Goal: Browse casually: Explore the website without a specific task or goal

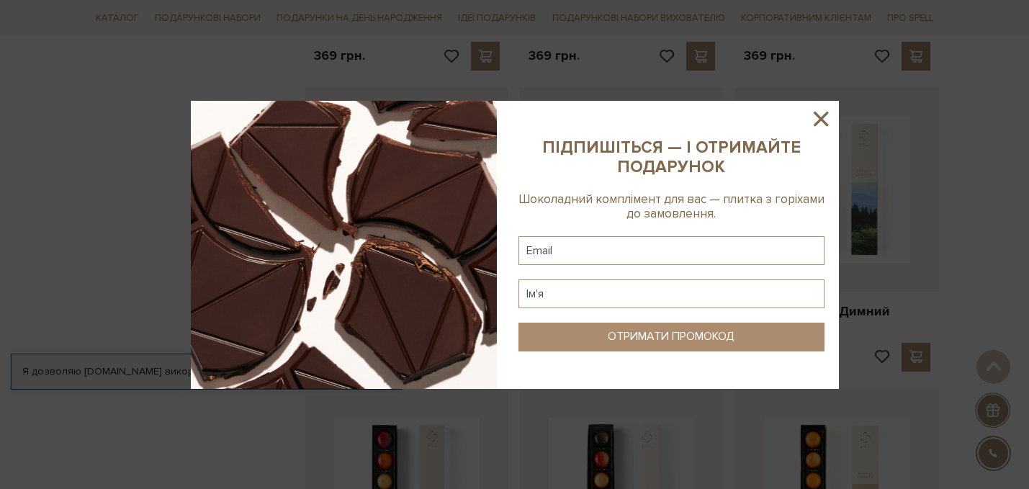
scroll to position [13651, 0]
click at [821, 117] on icon at bounding box center [821, 119] width 14 height 14
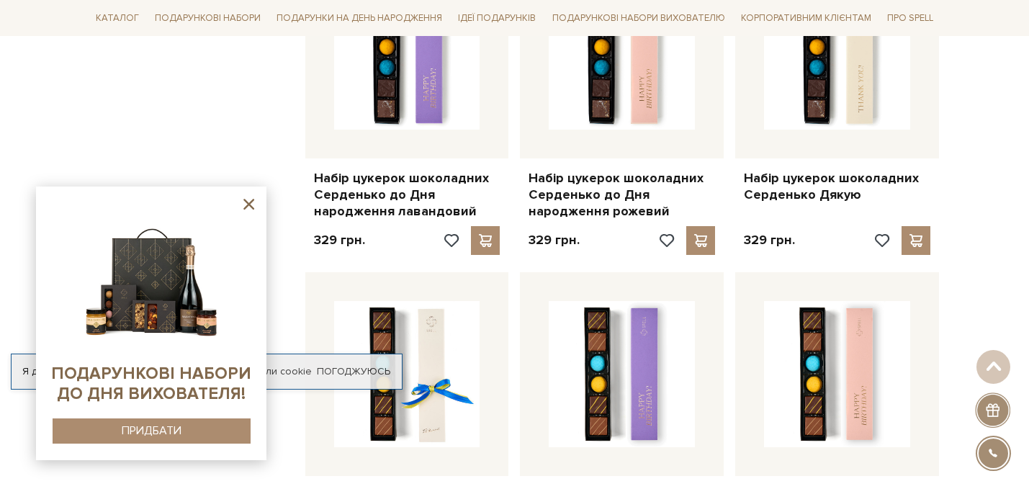
scroll to position [11286, 0]
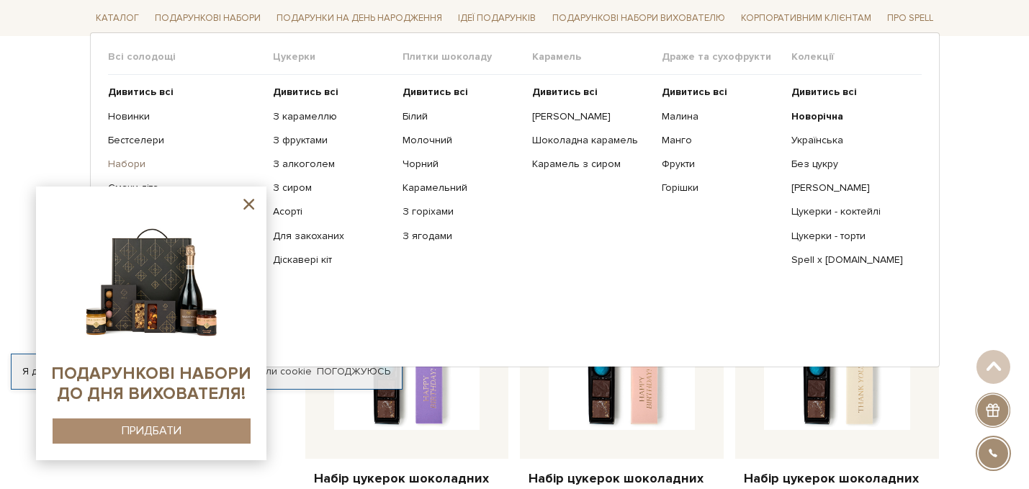
click at [125, 166] on link "Набори" at bounding box center [185, 164] width 154 height 13
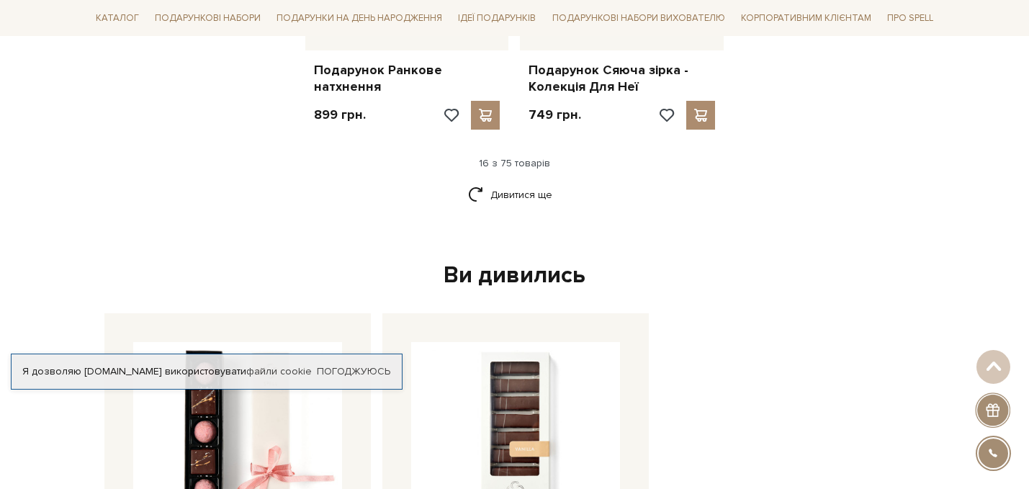
scroll to position [1962, 0]
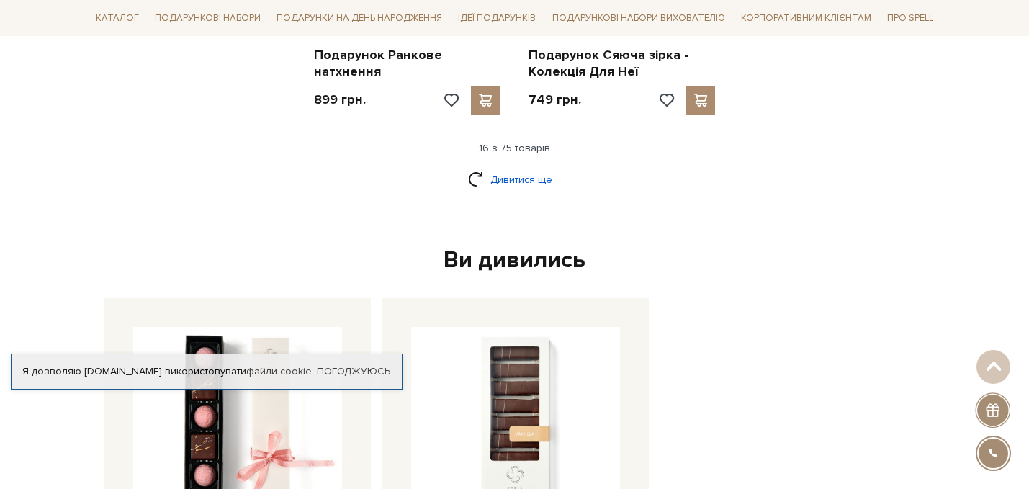
click at [508, 167] on link "Дивитися ще" at bounding box center [515, 179] width 94 height 25
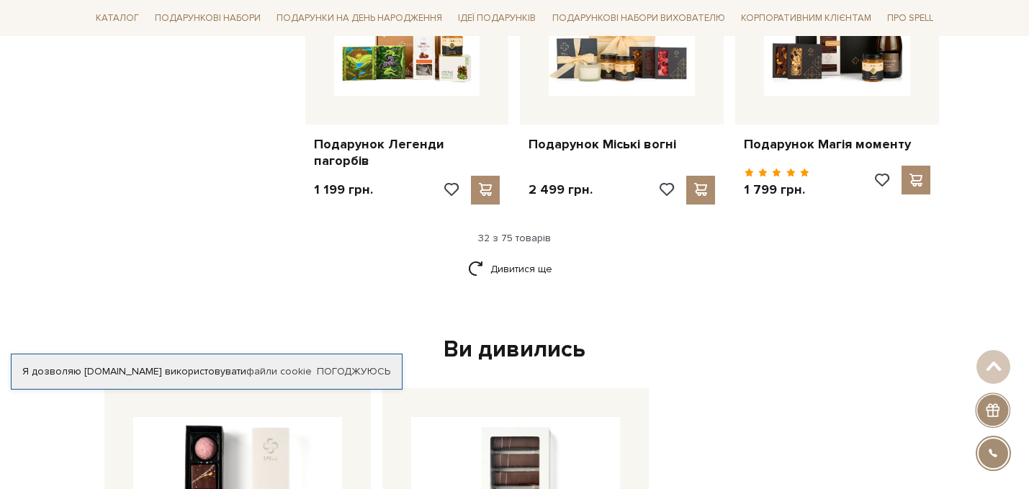
scroll to position [3375, 0]
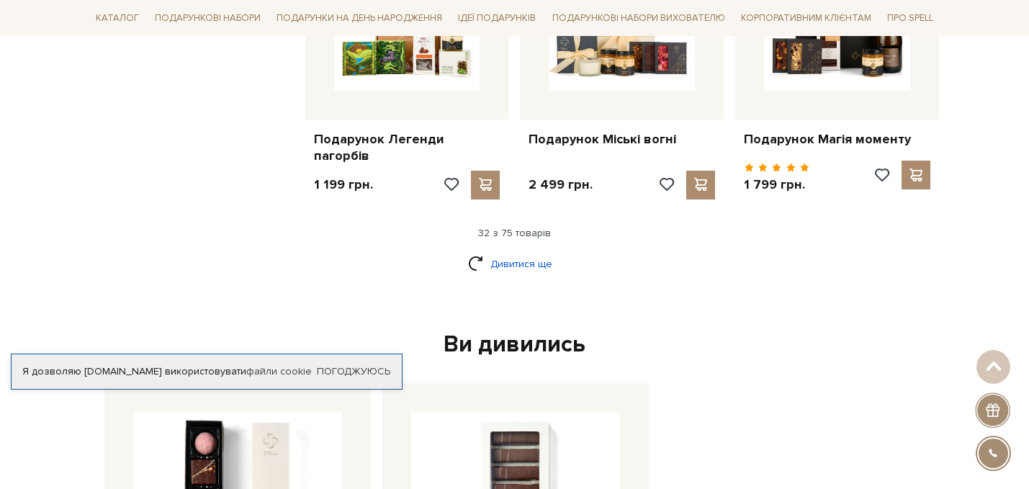
click at [507, 252] on link "Дивитися ще" at bounding box center [515, 263] width 94 height 25
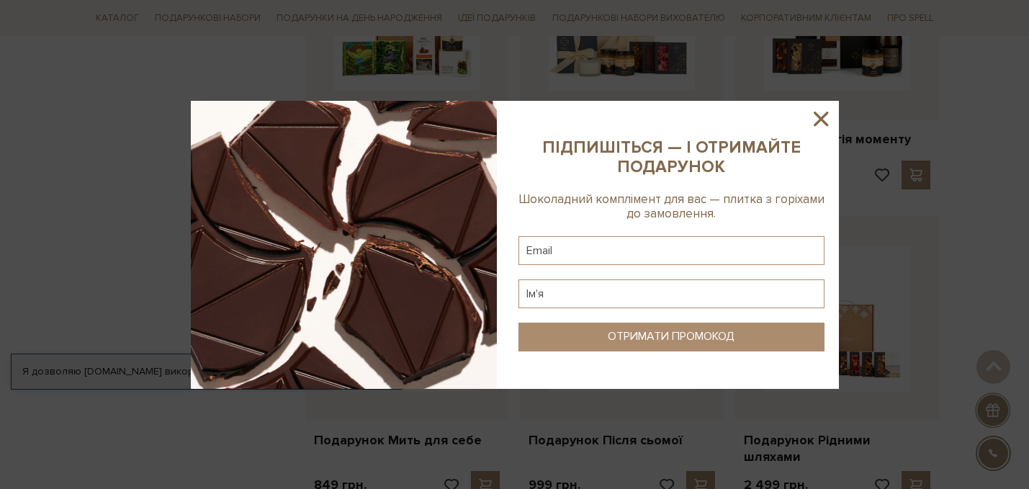
click at [816, 114] on icon at bounding box center [821, 119] width 14 height 14
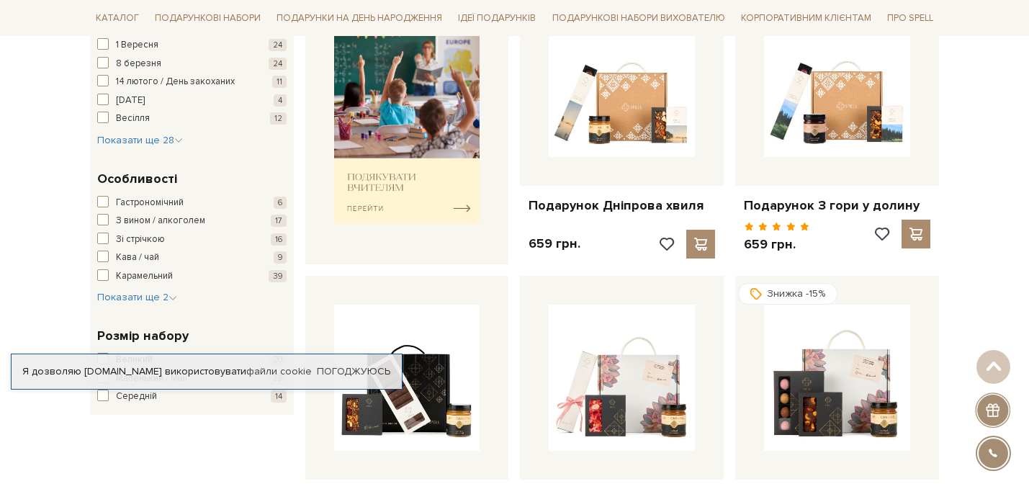
scroll to position [0, 0]
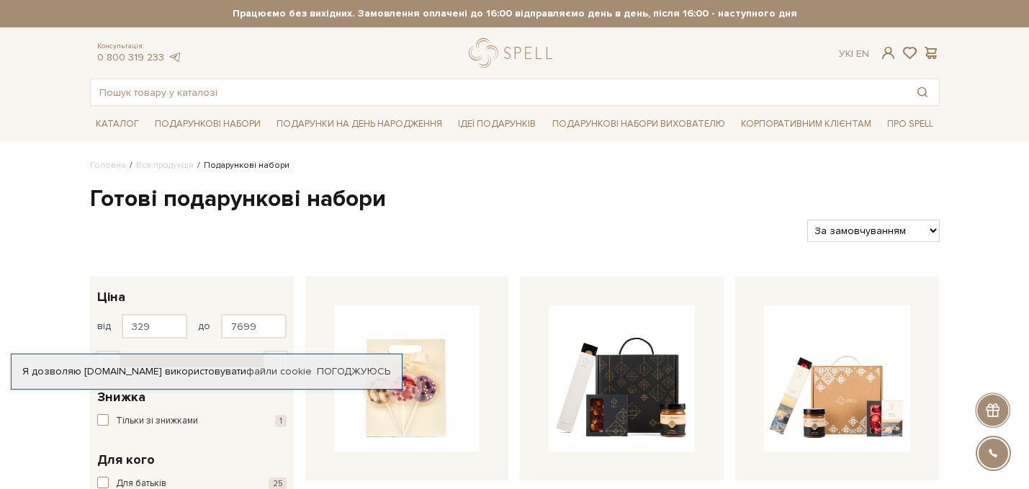
click at [877, 231] on select "За замовчуванням За Ціною (зростання) За Ціною (зменшення) Новинки За популярні…" at bounding box center [873, 231] width 132 height 22
select select "[URL][DOMAIN_NAME]"
click at [807, 220] on select "За замовчуванням За Ціною (зростання) За Ціною (зменшення) Новинки За популярні…" at bounding box center [873, 231] width 132 height 22
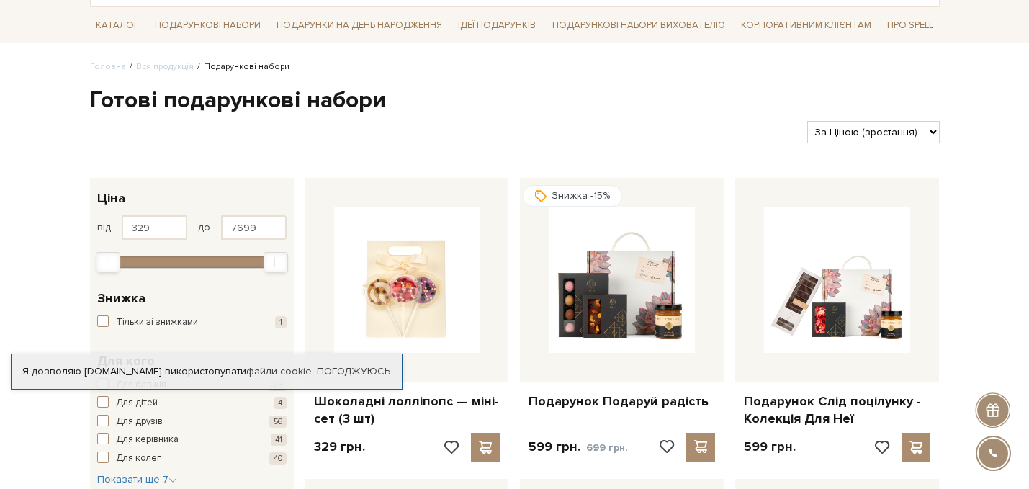
scroll to position [99, 0]
click at [166, 64] on link "Вся продукція" at bounding box center [165, 65] width 58 height 11
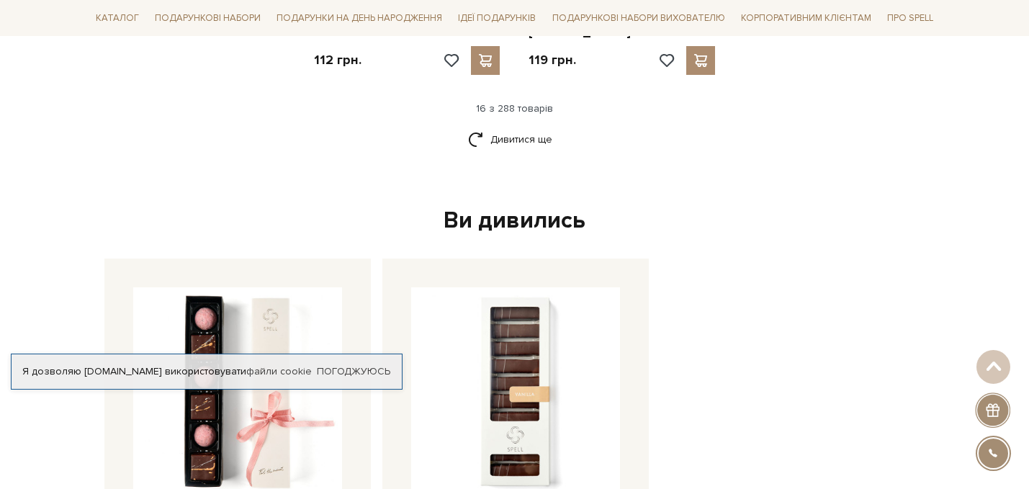
scroll to position [1990, 0]
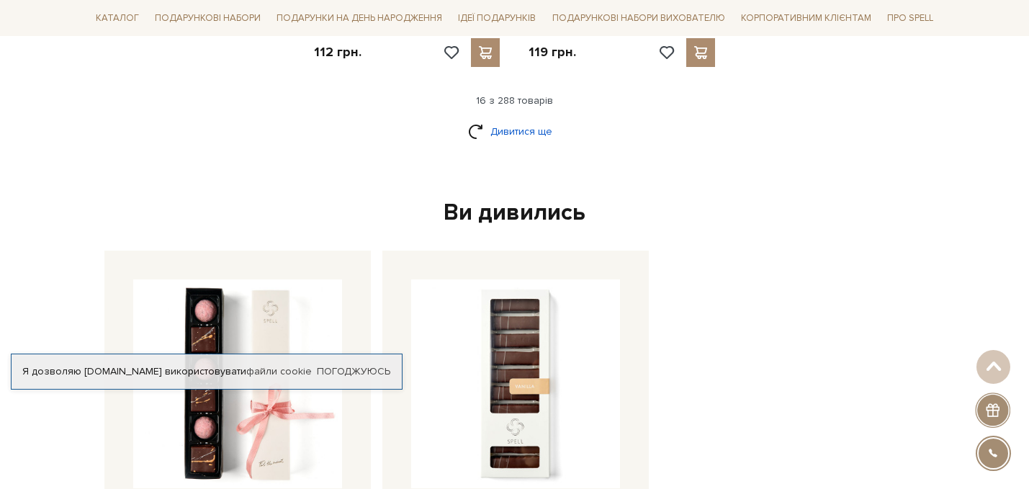
click at [508, 119] on link "Дивитися ще" at bounding box center [515, 131] width 94 height 25
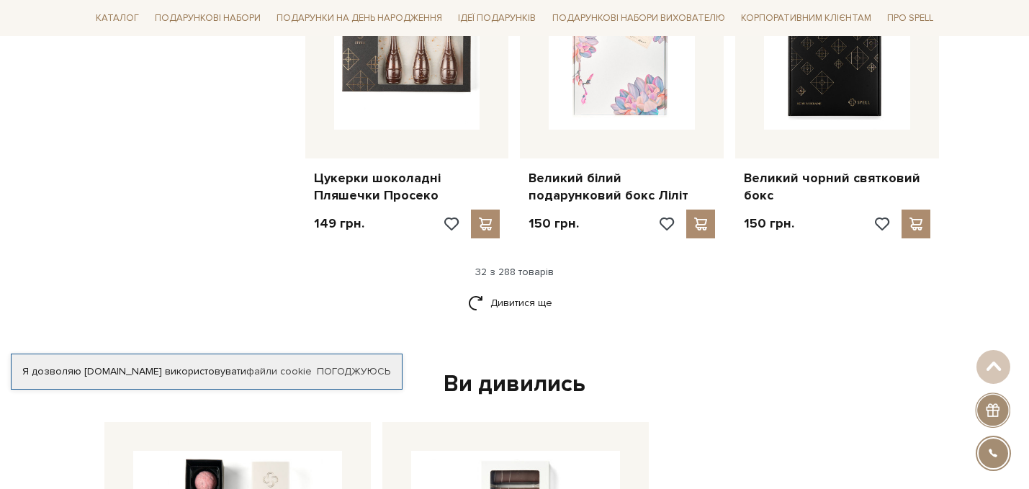
scroll to position [3351, 0]
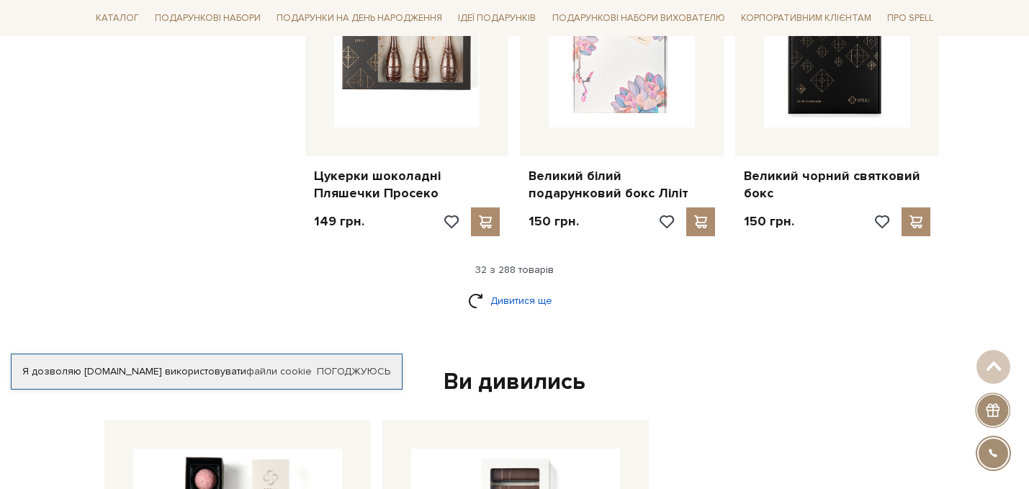
click at [525, 288] on link "Дивитися ще" at bounding box center [515, 300] width 94 height 25
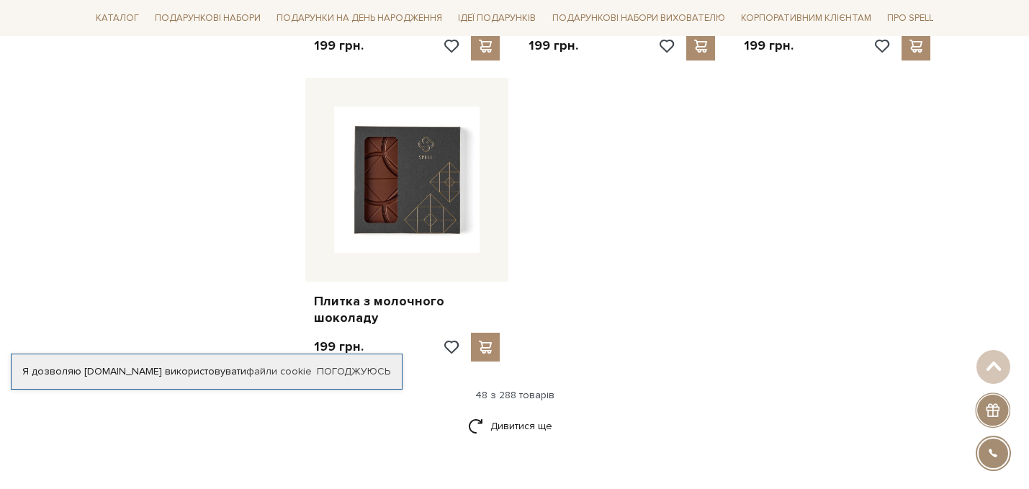
scroll to position [5156, 0]
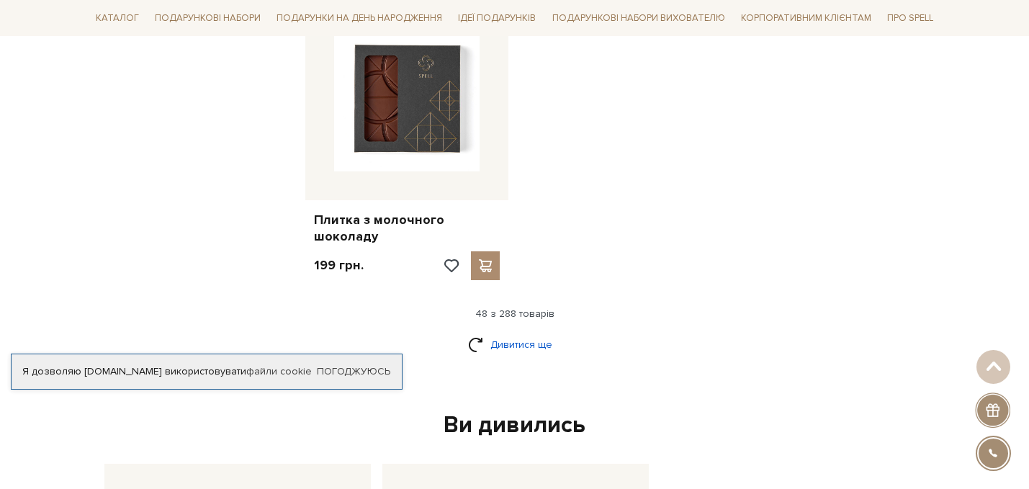
click at [510, 332] on link "Дивитися ще" at bounding box center [515, 344] width 94 height 25
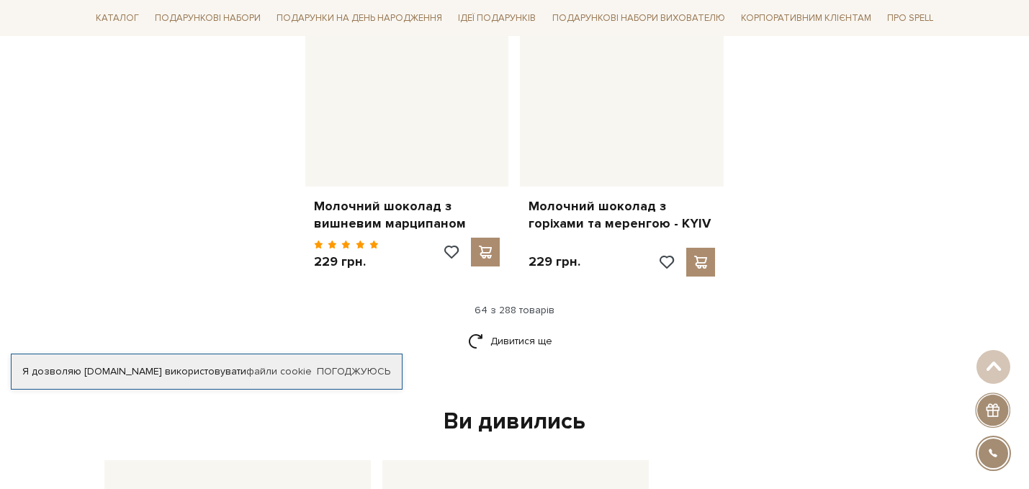
scroll to position [6709, 0]
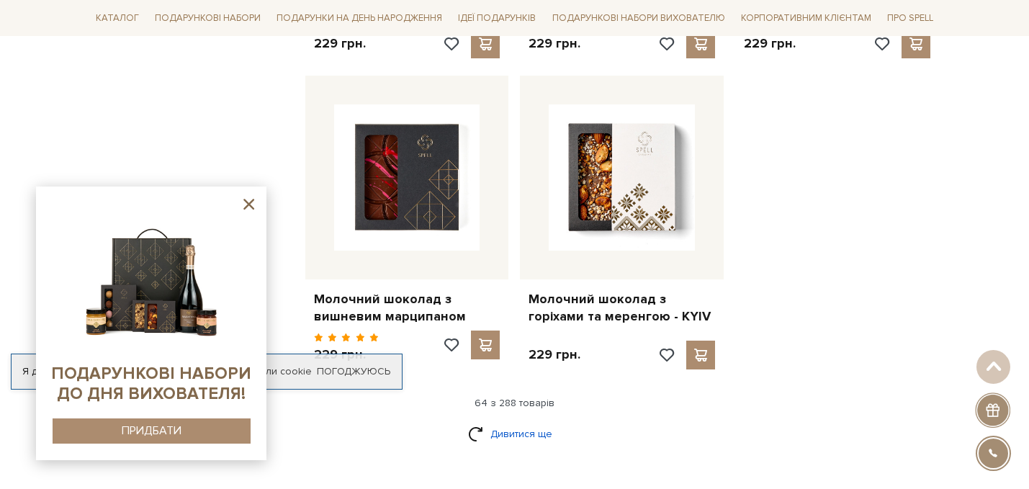
click at [523, 421] on link "Дивитися ще" at bounding box center [515, 433] width 94 height 25
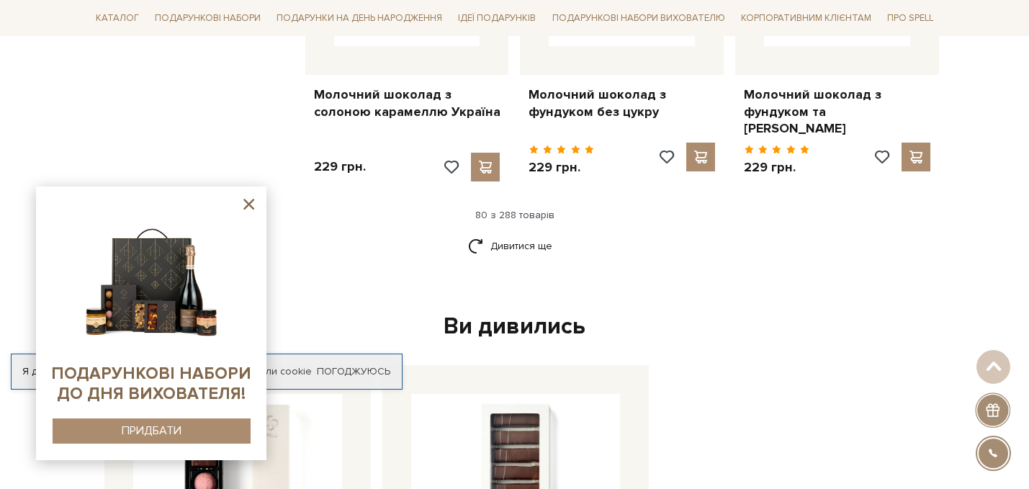
scroll to position [8550, 0]
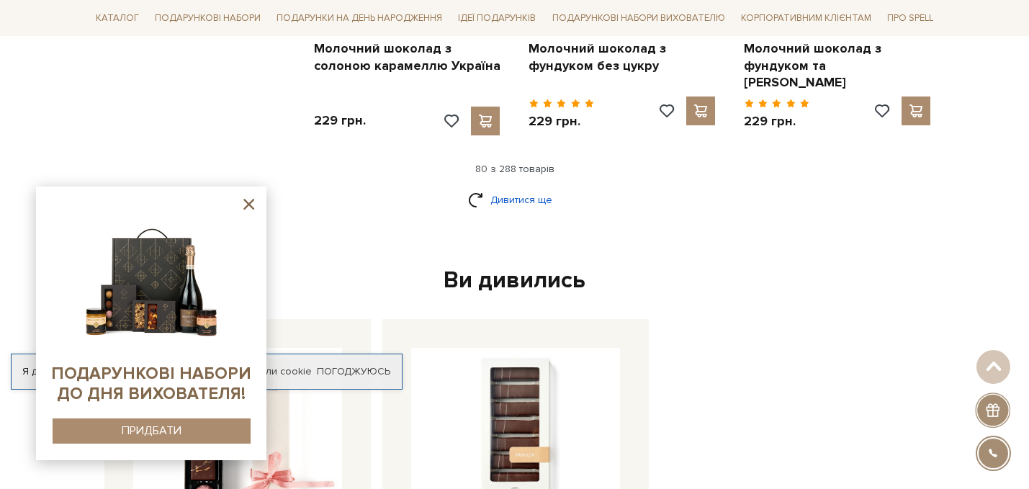
click at [492, 187] on link "Дивитися ще" at bounding box center [515, 199] width 94 height 25
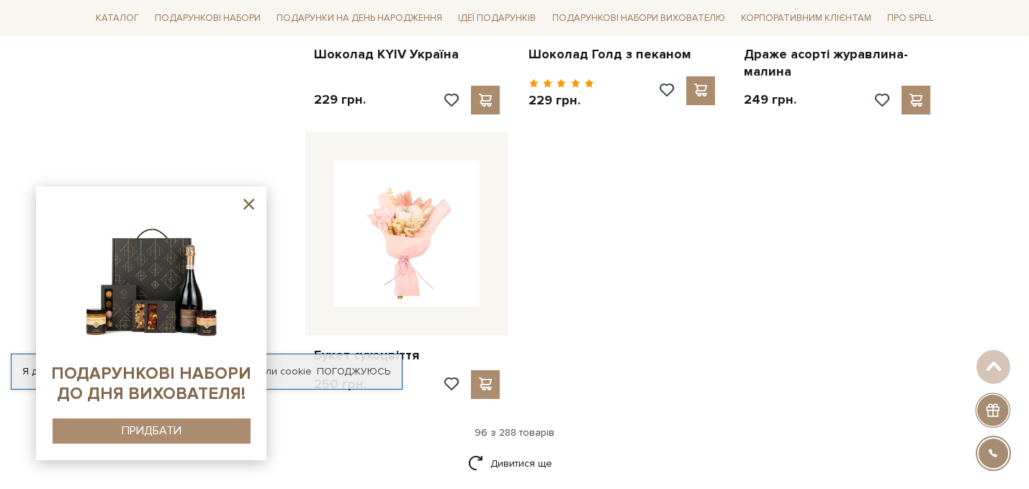
scroll to position [10212, 0]
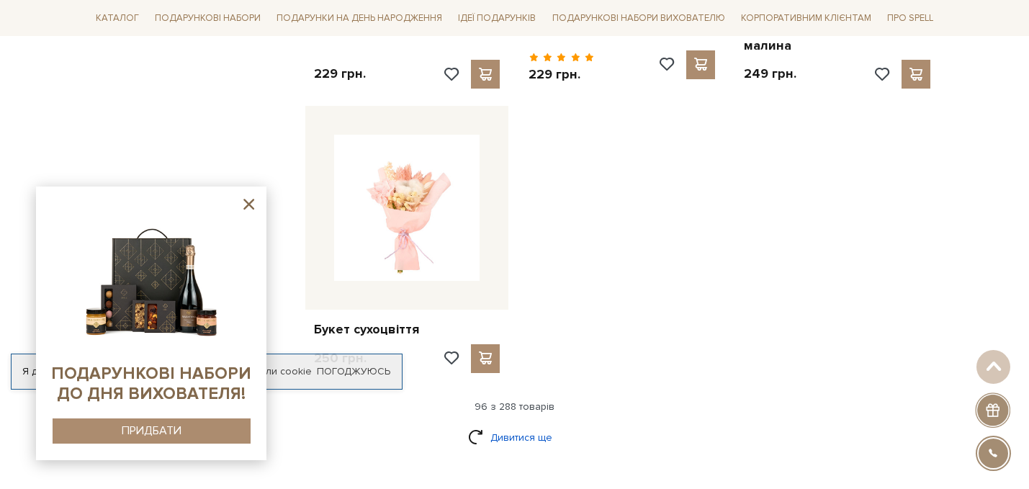
click at [519, 425] on link "Дивитися ще" at bounding box center [515, 437] width 94 height 25
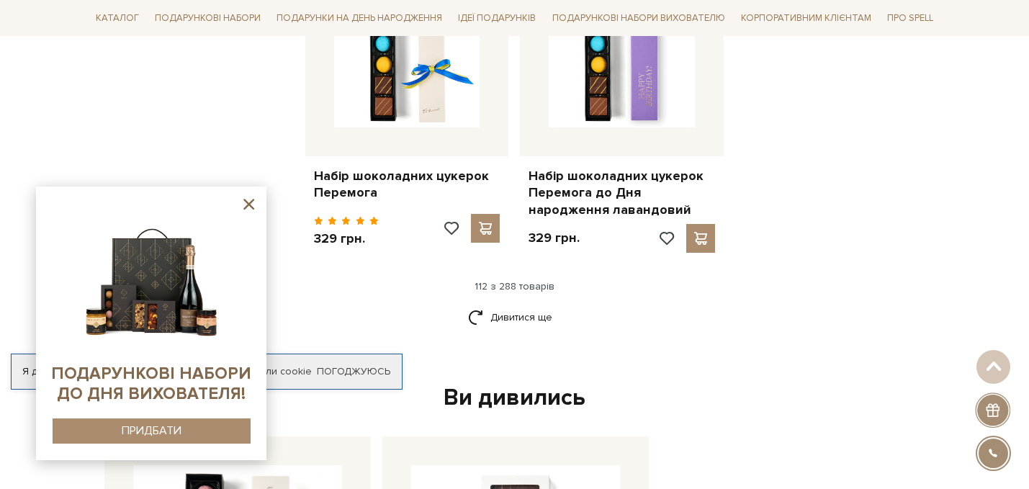
scroll to position [11871, 0]
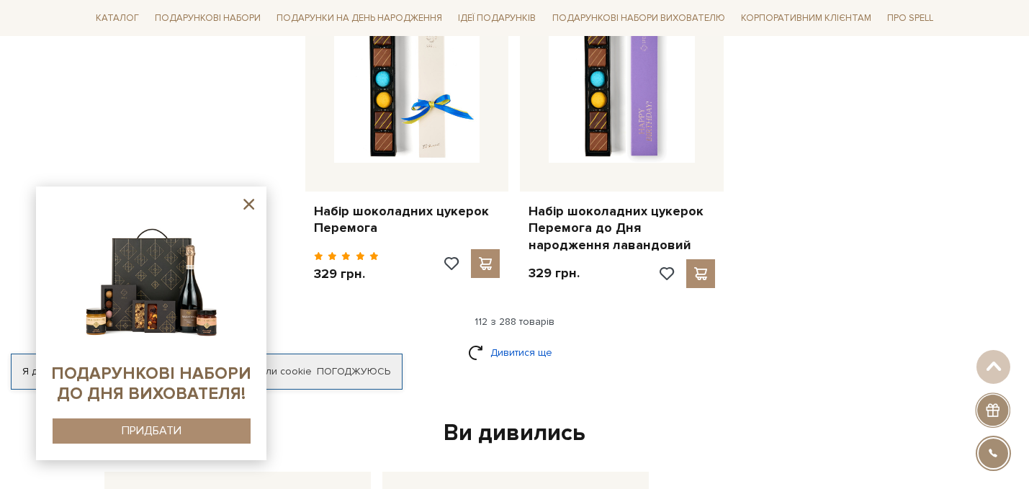
click at [518, 340] on link "Дивитися ще" at bounding box center [515, 352] width 94 height 25
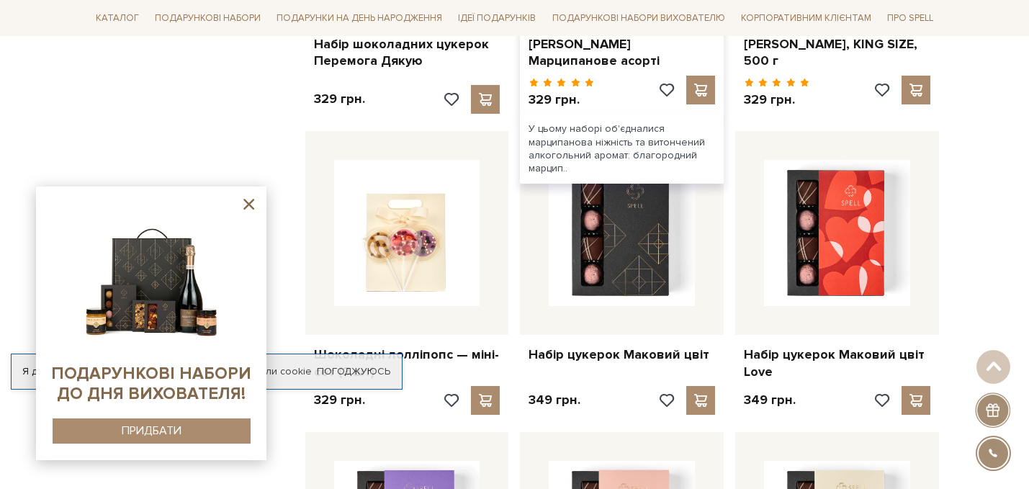
scroll to position [12353, 0]
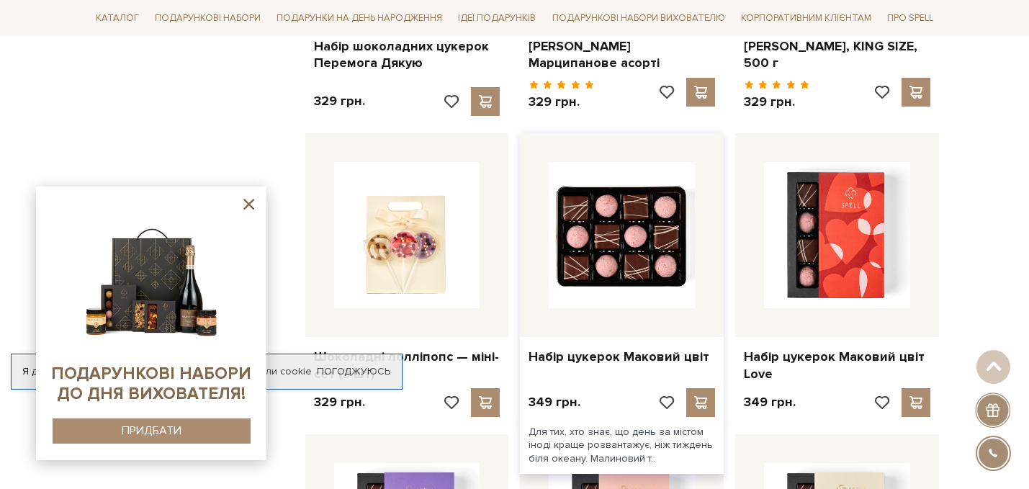
click at [615, 194] on img at bounding box center [622, 235] width 146 height 146
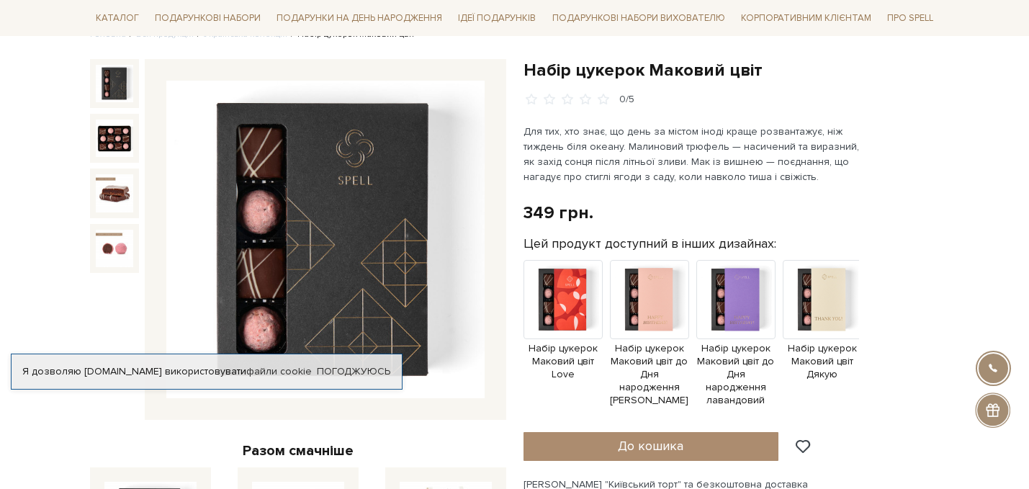
scroll to position [128, 0]
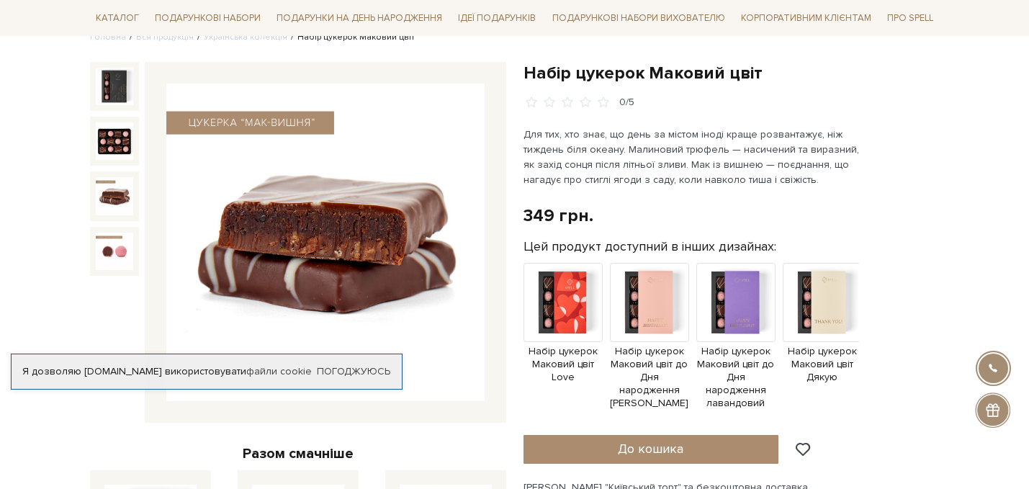
click at [108, 194] on img at bounding box center [114, 195] width 37 height 37
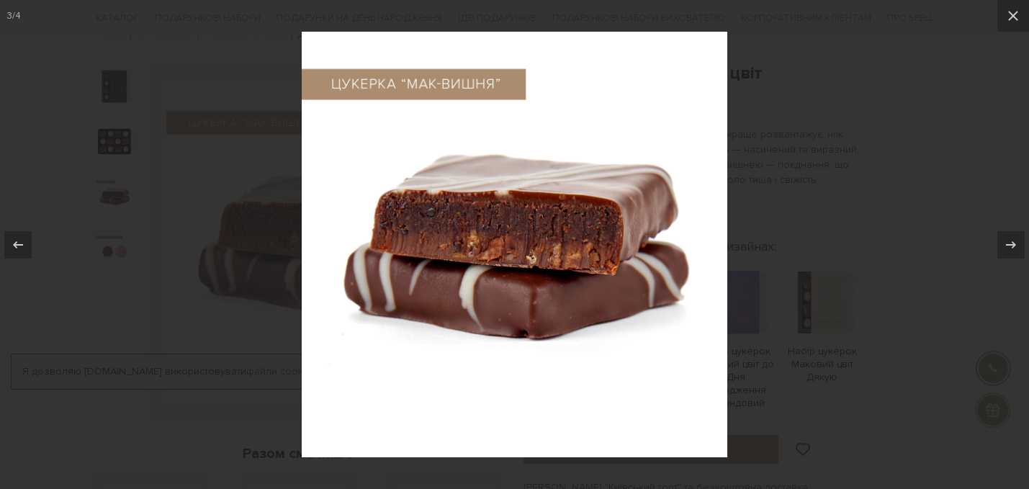
click at [116, 251] on div at bounding box center [514, 244] width 1029 height 489
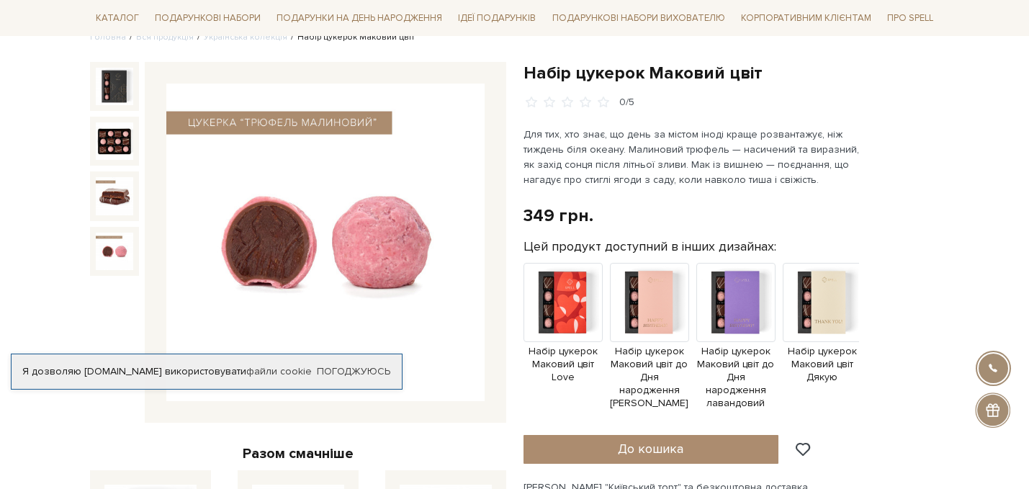
click at [115, 253] on img at bounding box center [114, 251] width 37 height 37
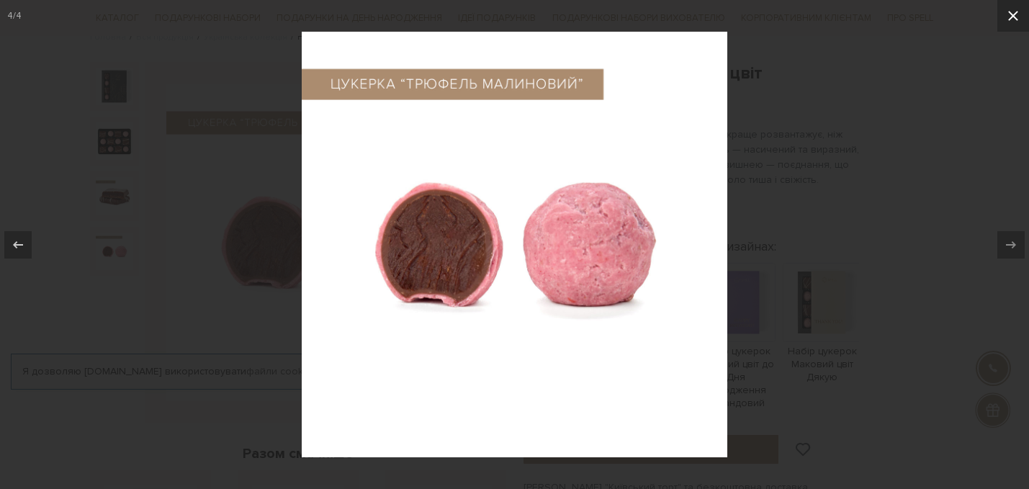
click at [1016, 11] on icon at bounding box center [1012, 15] width 17 height 17
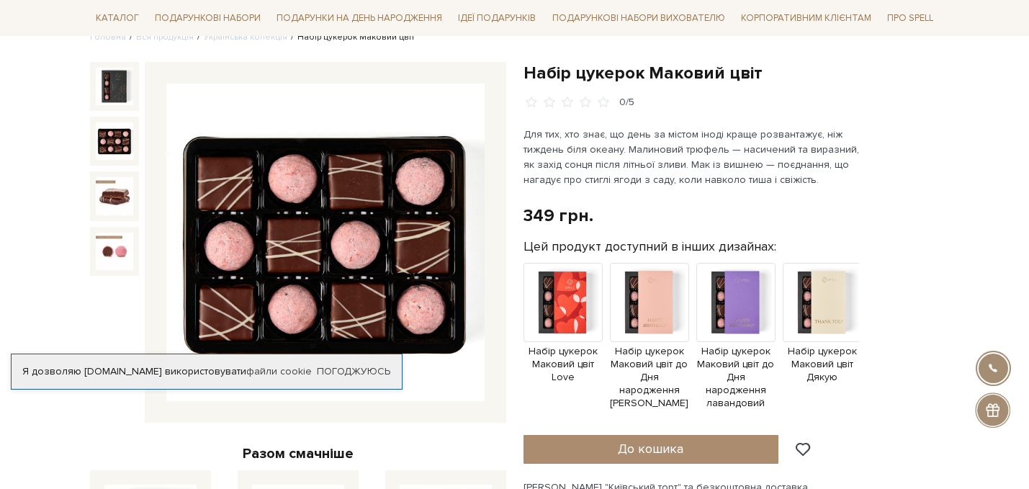
click at [119, 139] on img at bounding box center [114, 140] width 37 height 37
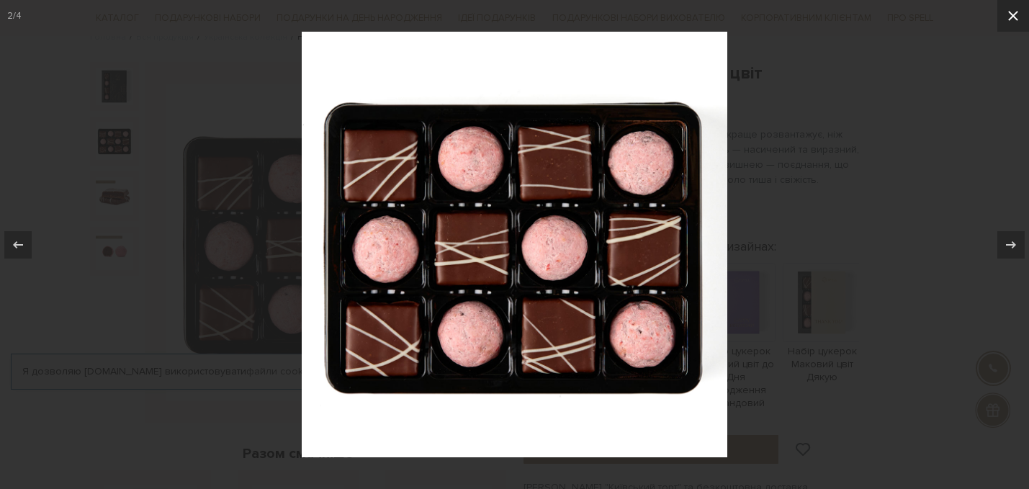
click at [1013, 14] on icon at bounding box center [1013, 16] width 10 height 10
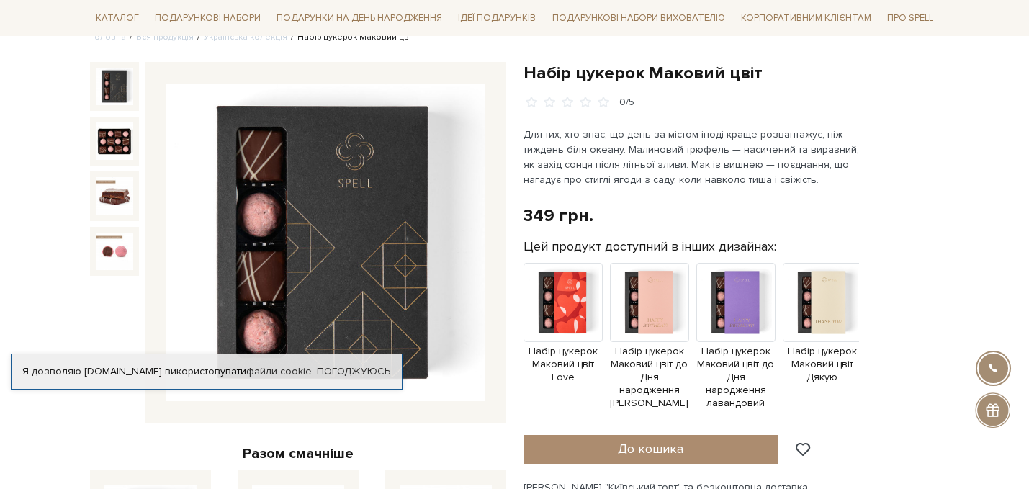
click at [116, 86] on img at bounding box center [114, 86] width 37 height 37
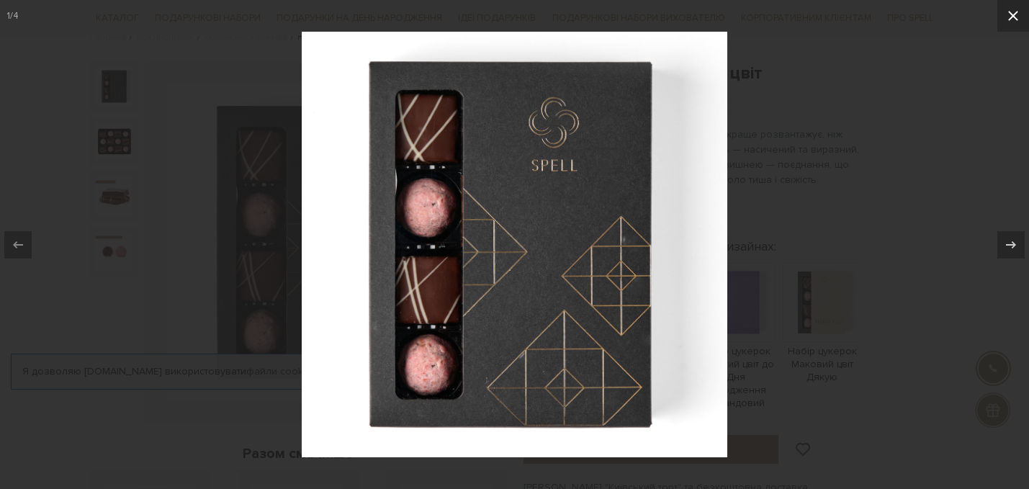
click at [1014, 17] on icon at bounding box center [1013, 16] width 10 height 10
